Goal: Task Accomplishment & Management: Complete application form

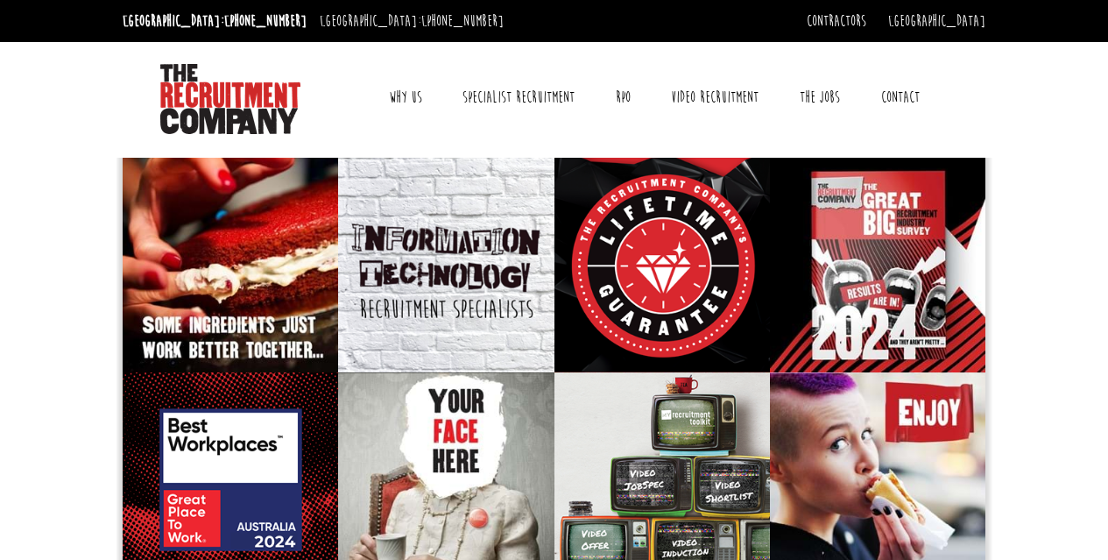
click at [899, 102] on link "Contact" at bounding box center [900, 97] width 65 height 44
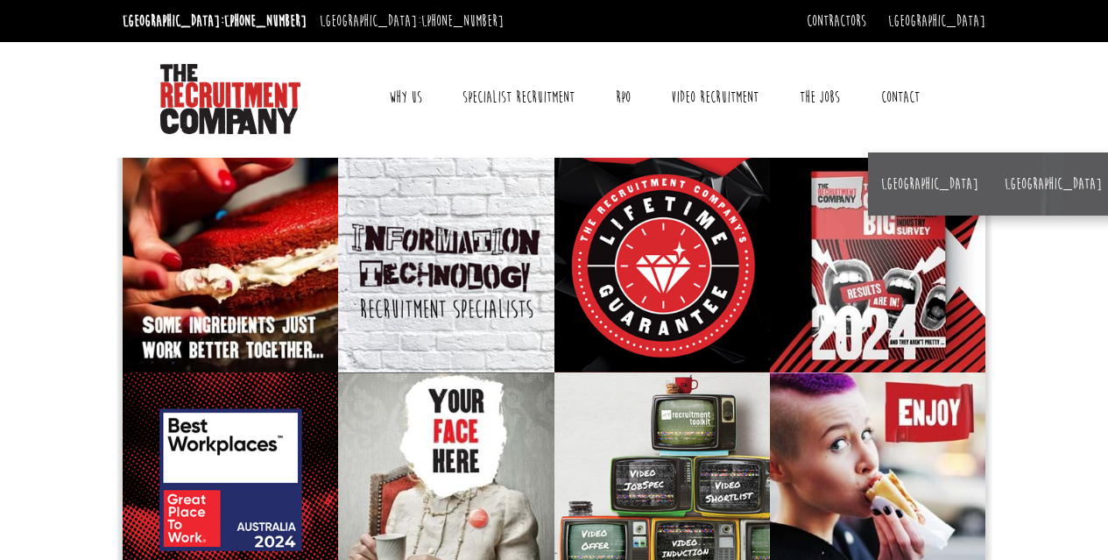
click at [902, 96] on link "Contact" at bounding box center [900, 97] width 65 height 44
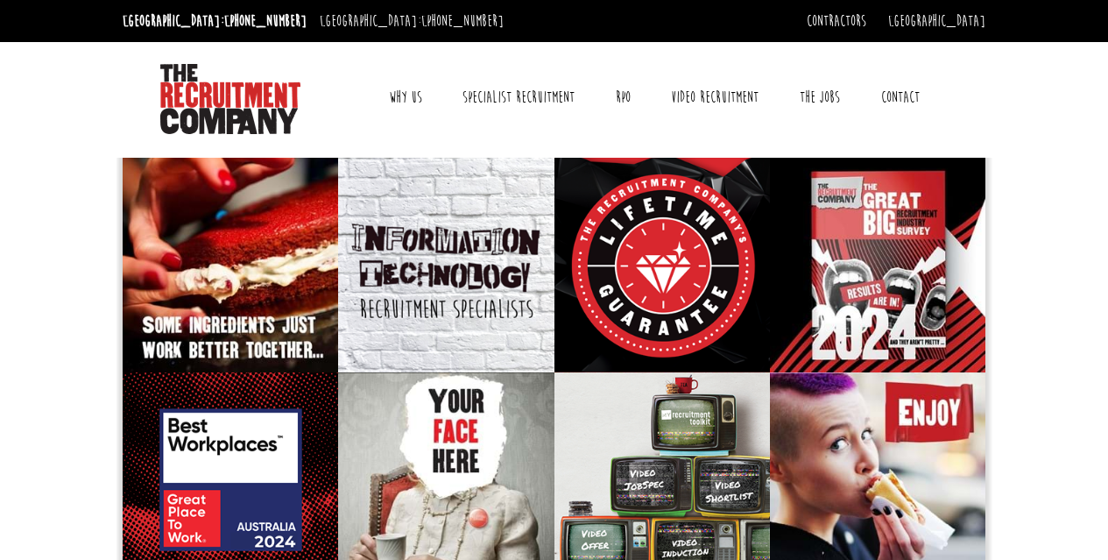
click at [895, 98] on link "Contact" at bounding box center [900, 97] width 65 height 44
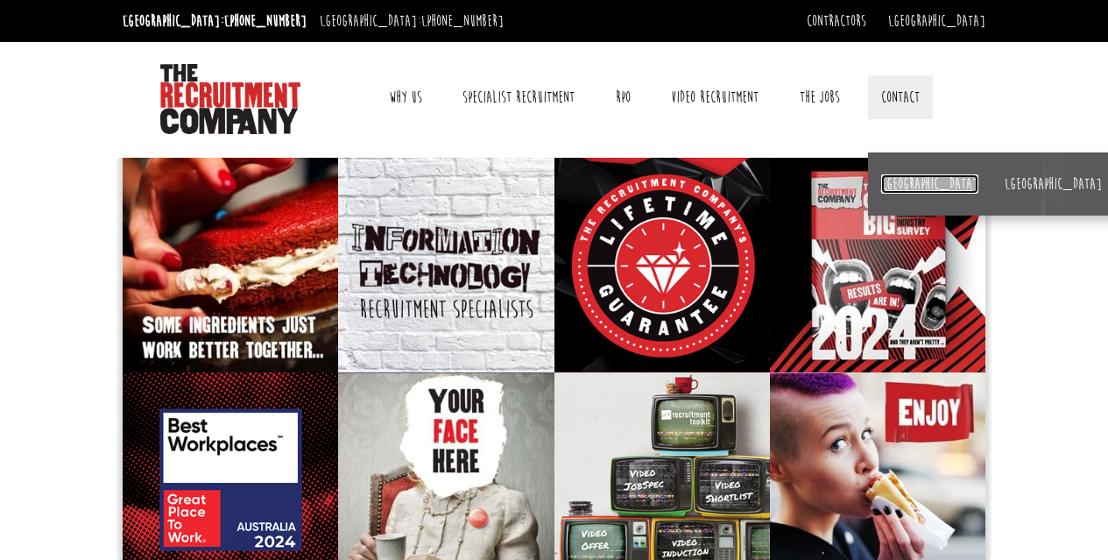
click at [895, 186] on link "[GEOGRAPHIC_DATA]" at bounding box center [929, 183] width 97 height 19
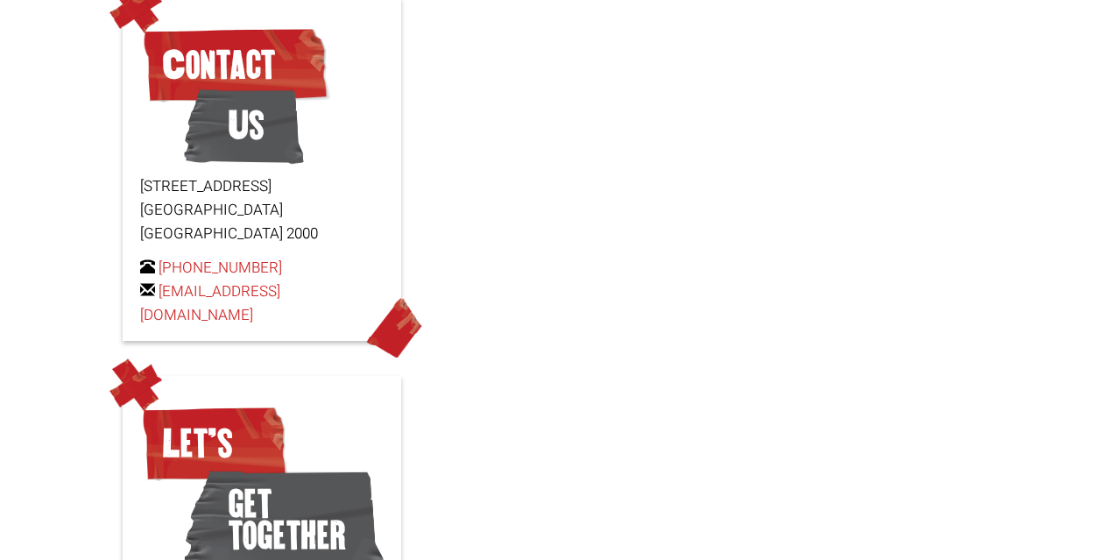
scroll to position [138, 0]
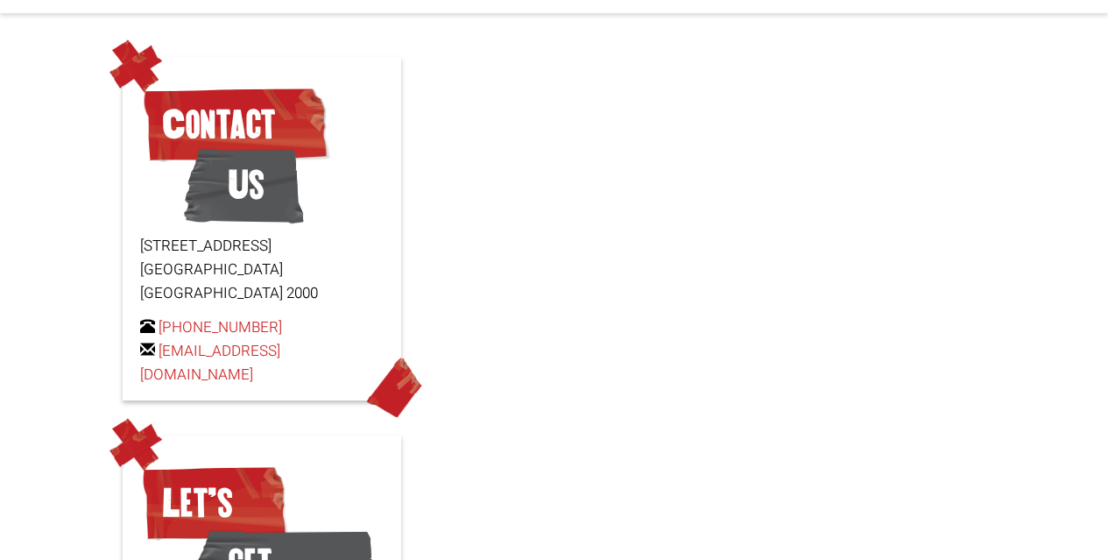
drag, startPoint x: 127, startPoint y: 53, endPoint x: 228, endPoint y: 104, distance: 113.2
click at [126, 53] on img at bounding box center [136, 65] width 53 height 53
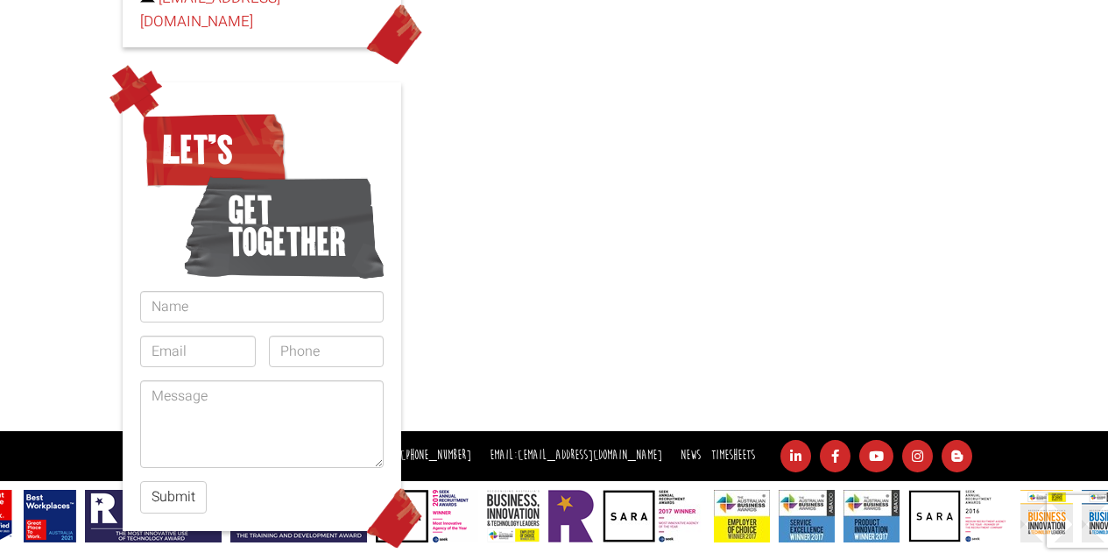
scroll to position [492, 0]
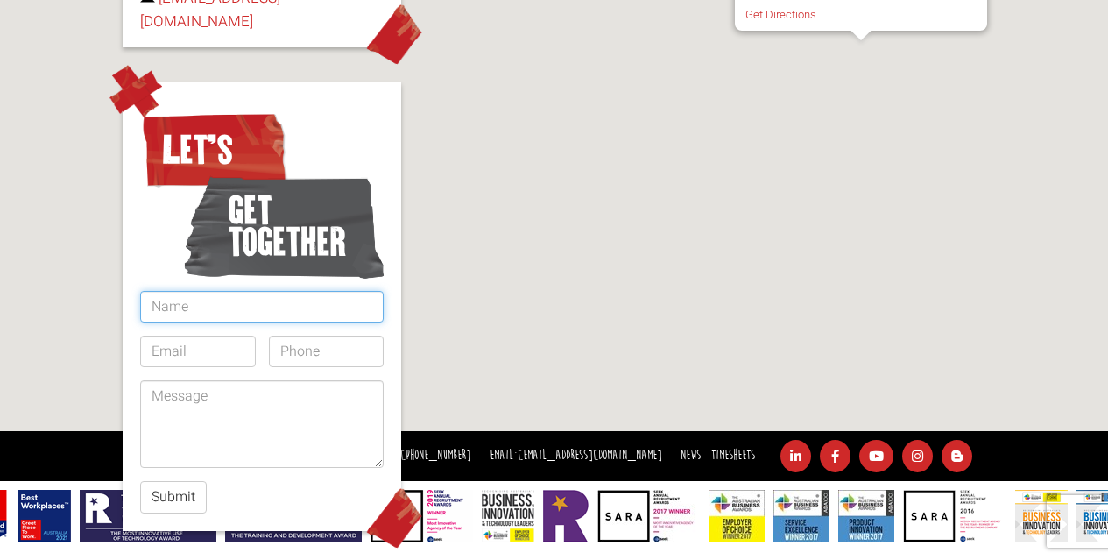
click at [201, 291] on input "text" at bounding box center [262, 307] width 244 height 32
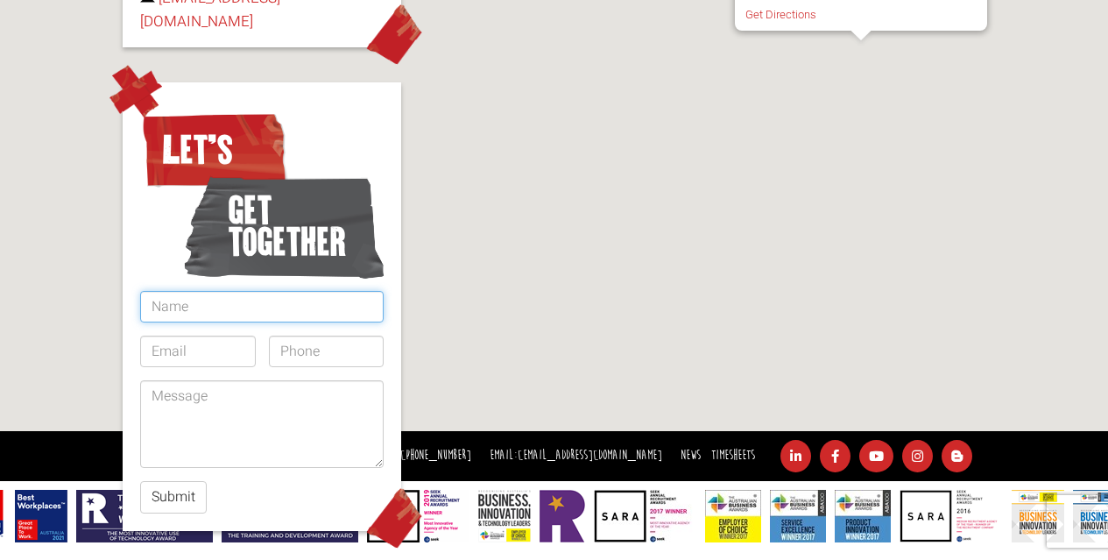
type input "[PERSON_NAME]"
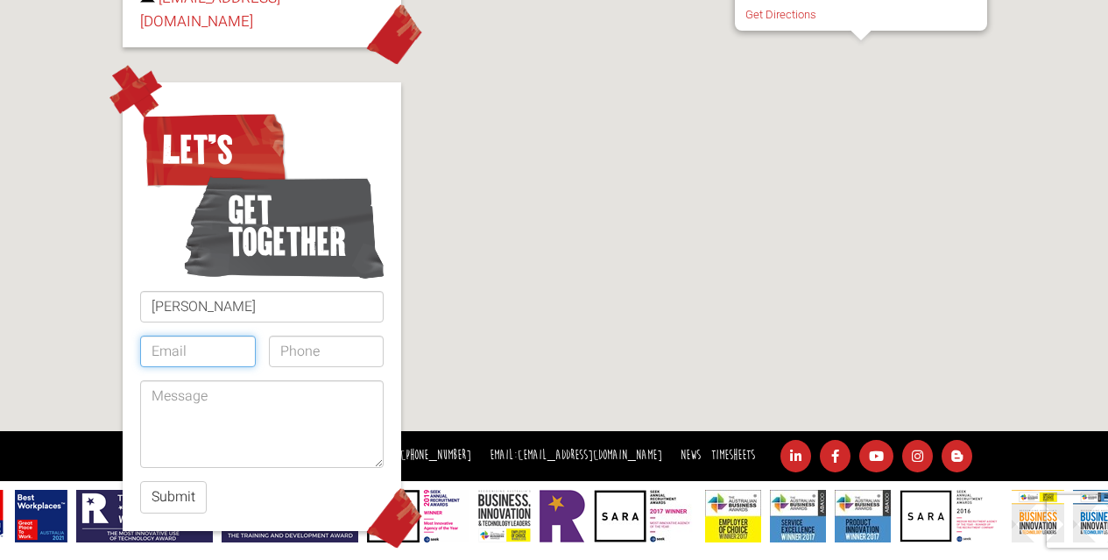
type input "[EMAIL_ADDRESS][DOMAIN_NAME]"
type input "09875490716"
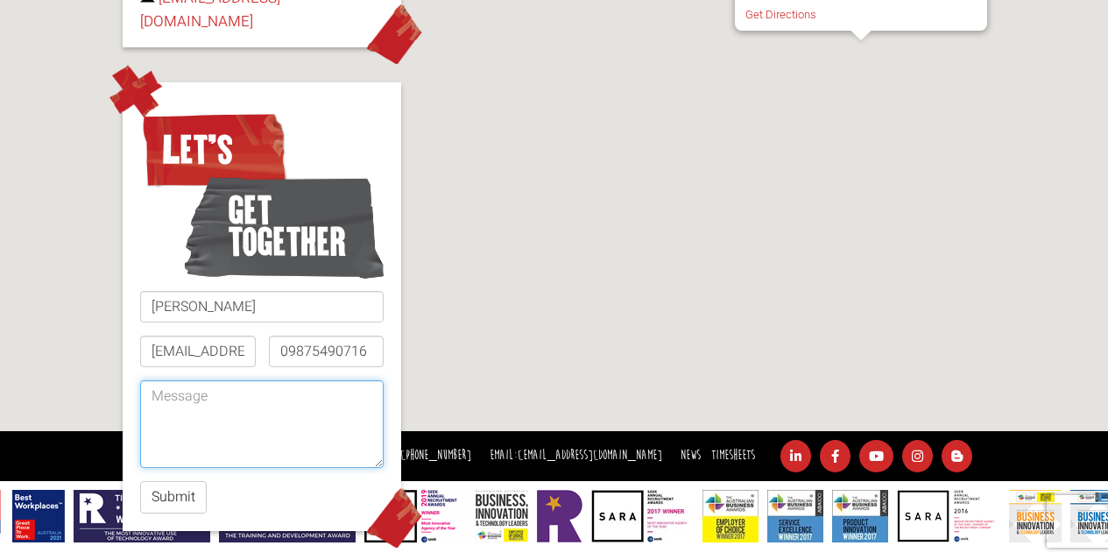
click at [262, 411] on textarea at bounding box center [262, 424] width 244 height 88
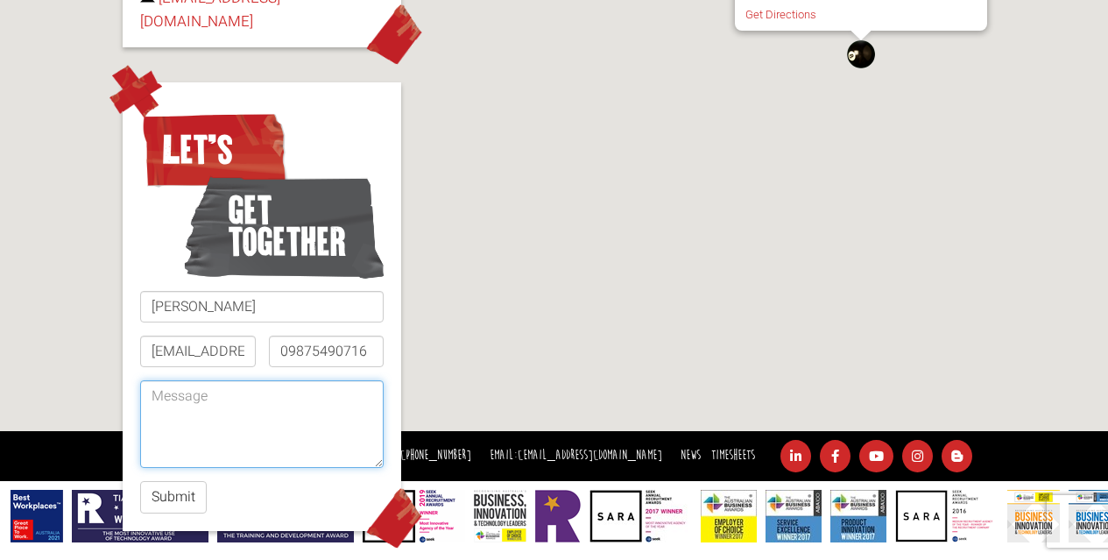
paste textarea "Let’s repair the SEO problems costing you leads"
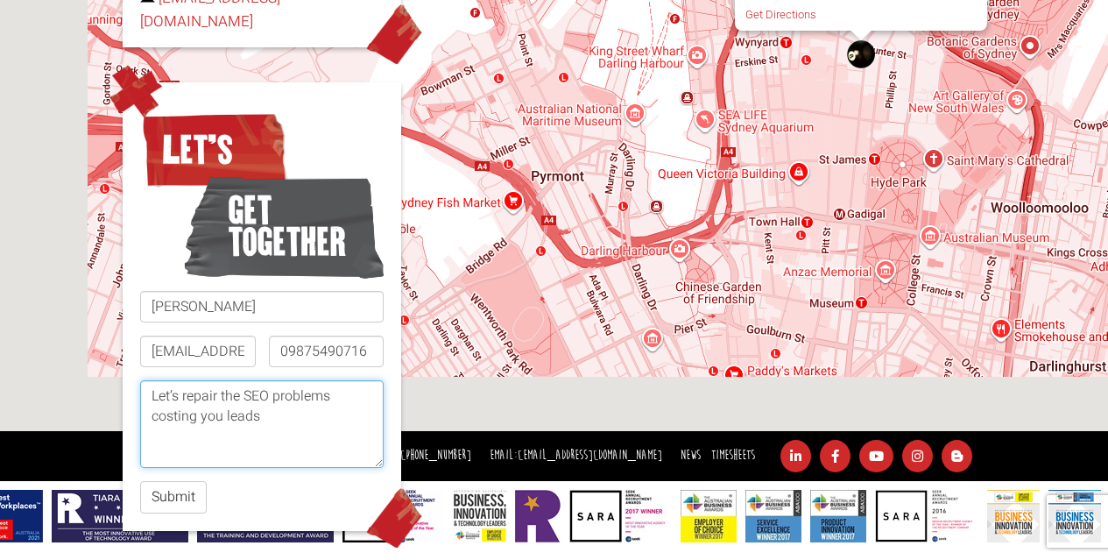
click at [319, 397] on textarea "Let’s repair the SEO problems costing you leads" at bounding box center [262, 424] width 244 height 88
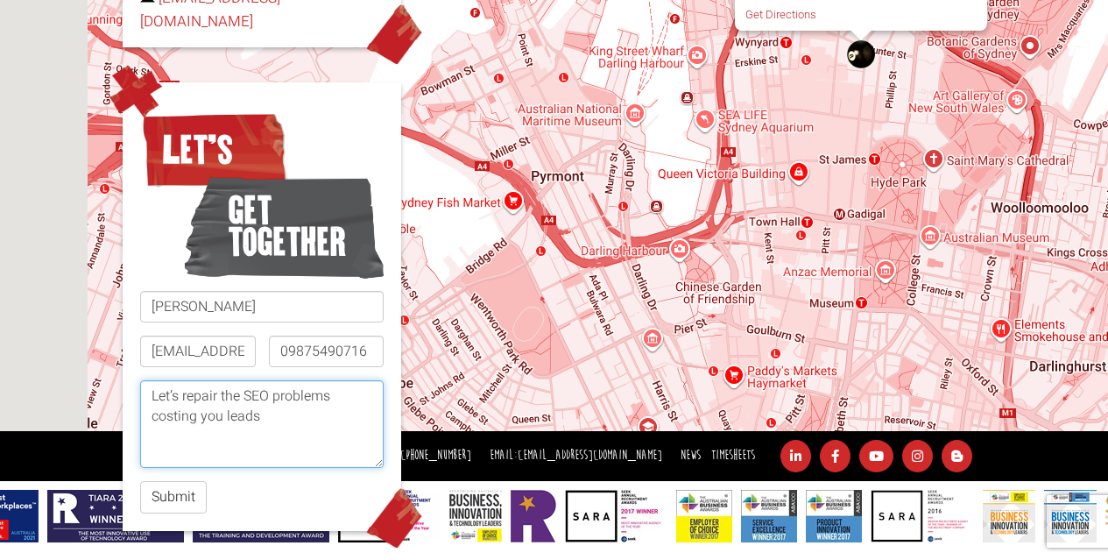
paste textarea "Lorem Ipsu dol sit amet consecte adi elits doei. Te'in utl etdo magnaal en admi…"
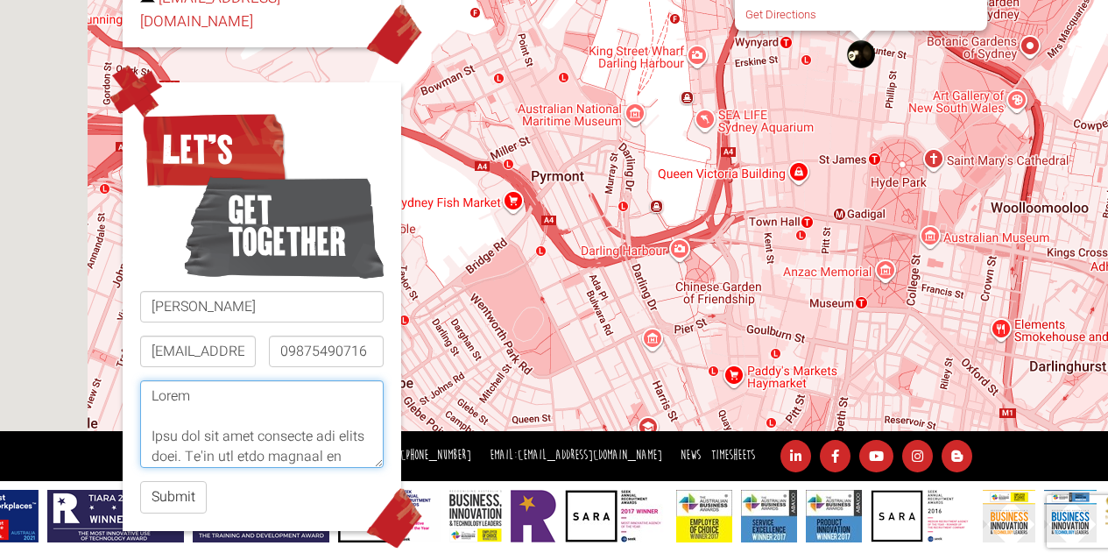
scroll to position [1601, 0]
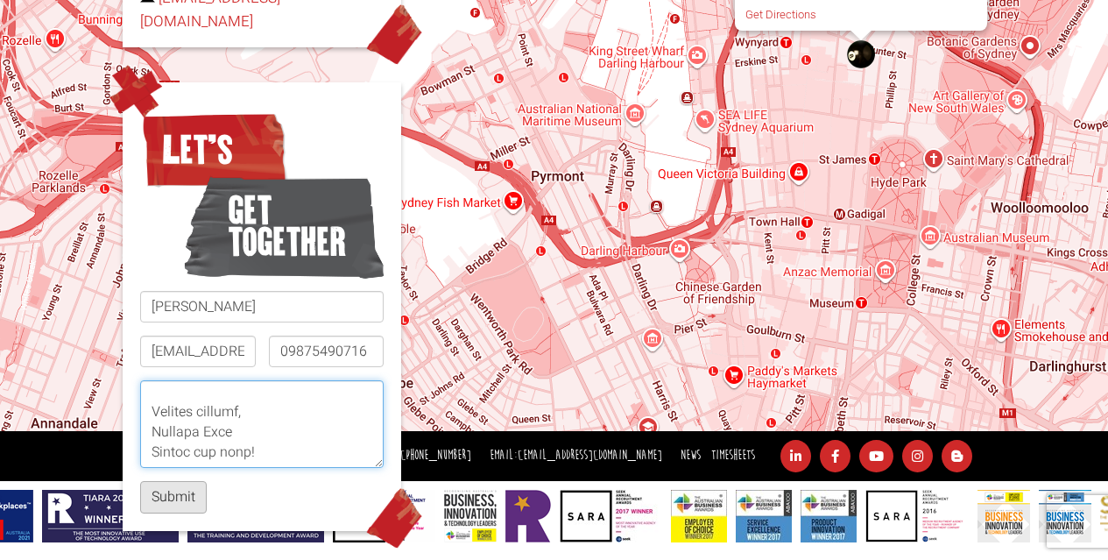
type textarea "Lorem Ipsu dol sit amet consecte adi elits doei. Te'in utl etdo magnaal en admi…"
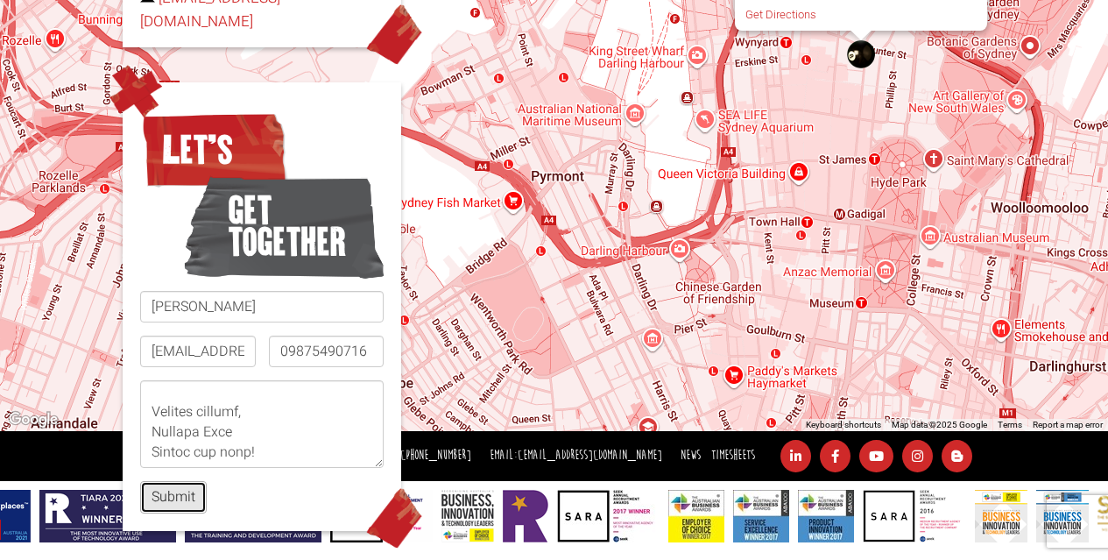
click at [177, 481] on button "Submit" at bounding box center [173, 497] width 67 height 32
